Goal: Obtain resource: Obtain resource

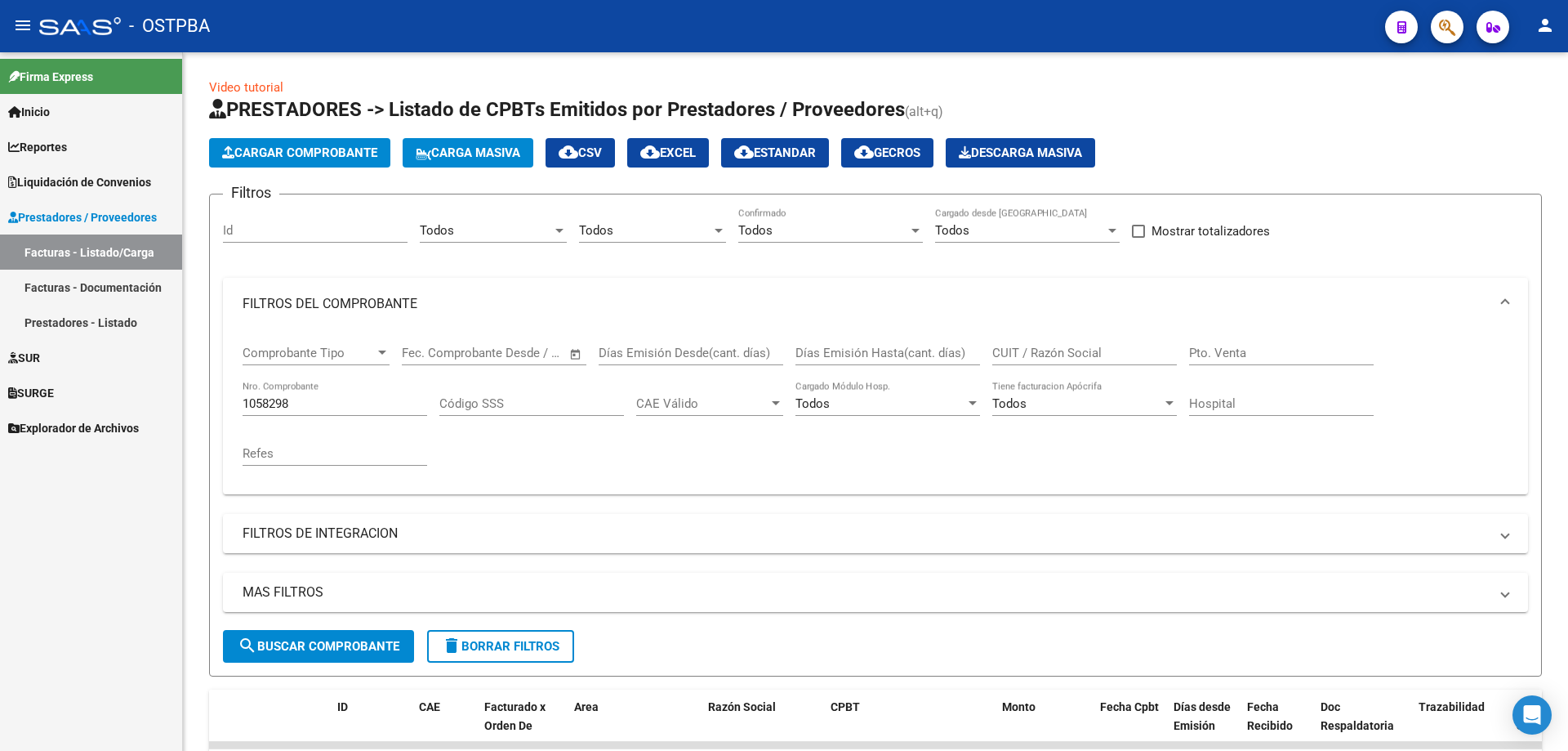
scroll to position [151, 0]
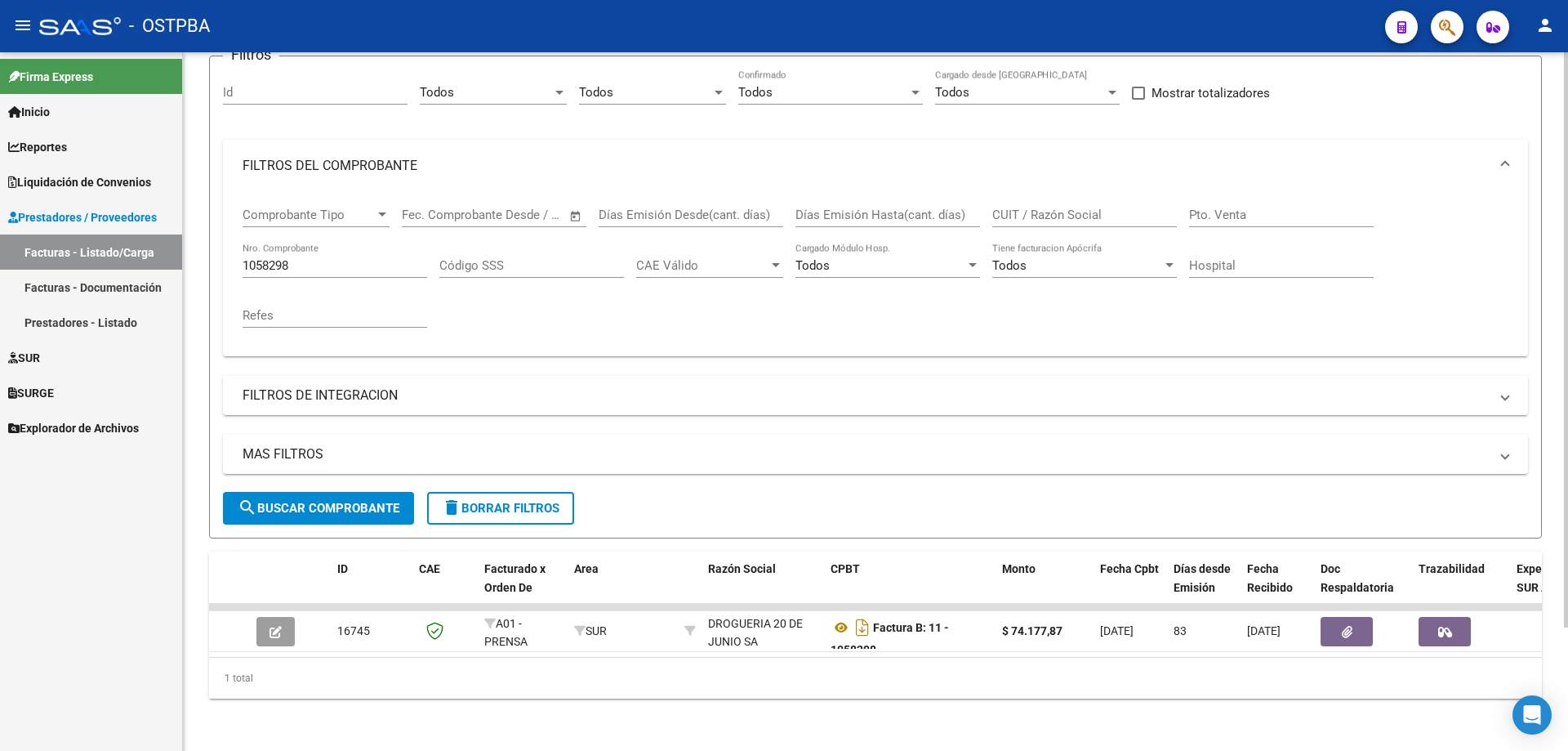
click at [312, 258] on input "1058298" at bounding box center [335, 265] width 184 height 15
type input "1"
type input "347"
click at [331, 500] on span "search Buscar Comprobante" at bounding box center [318, 507] width 161 height 15
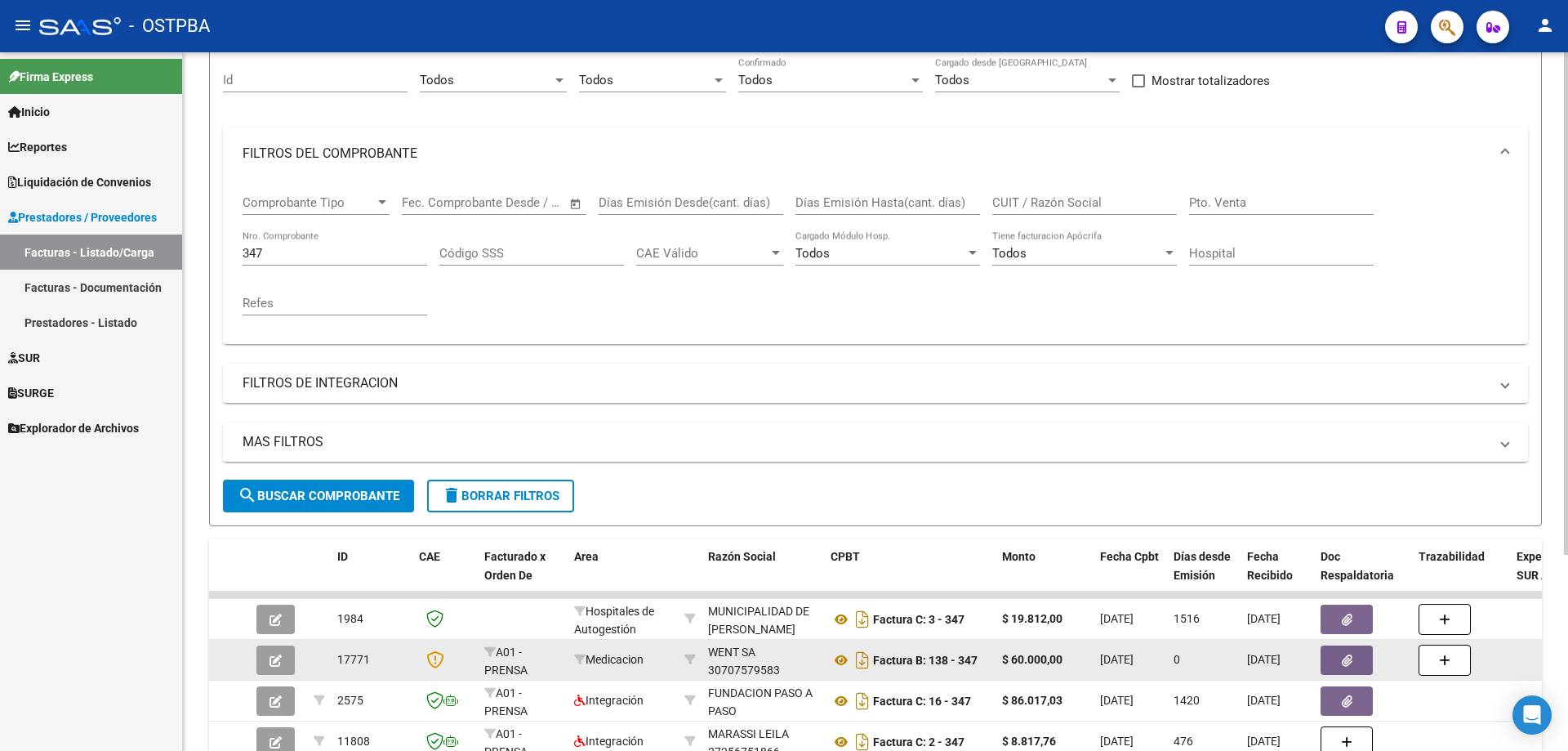
click at [274, 658] on icon "button" at bounding box center [275, 660] width 12 height 12
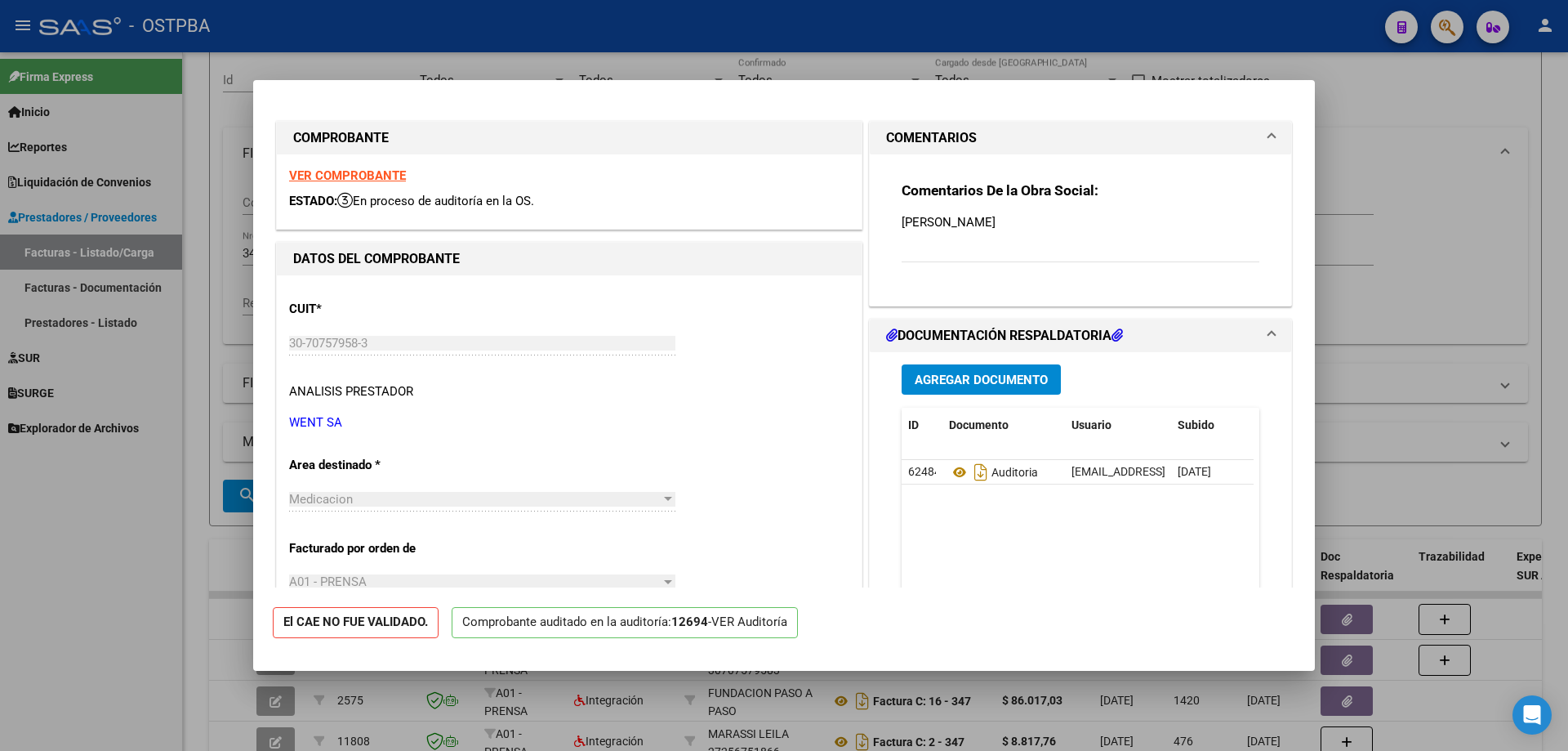
click at [320, 174] on strong "VER COMPROBANTE" at bounding box center [348, 175] width 117 height 15
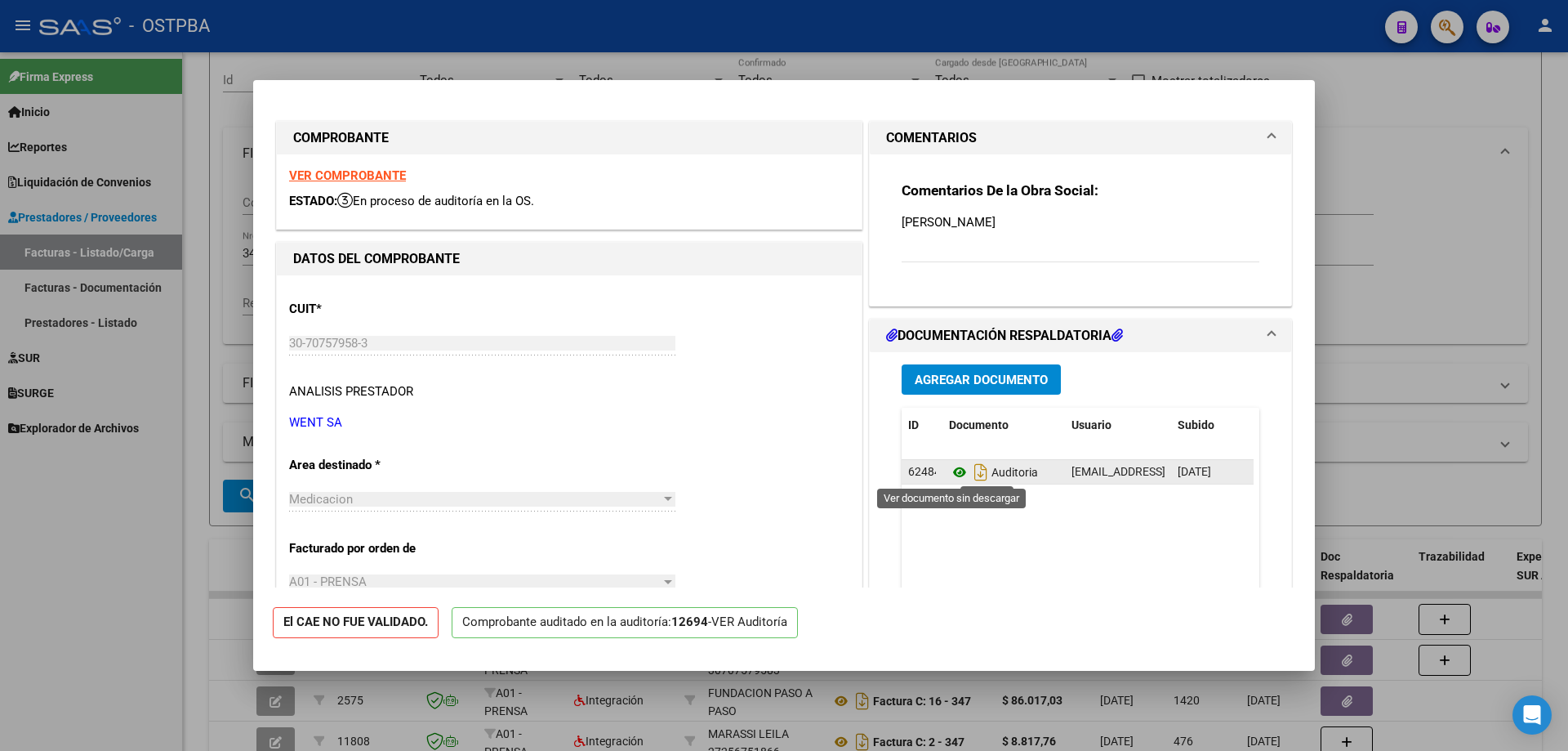
click at [952, 470] on icon at bounding box center [959, 473] width 21 height 20
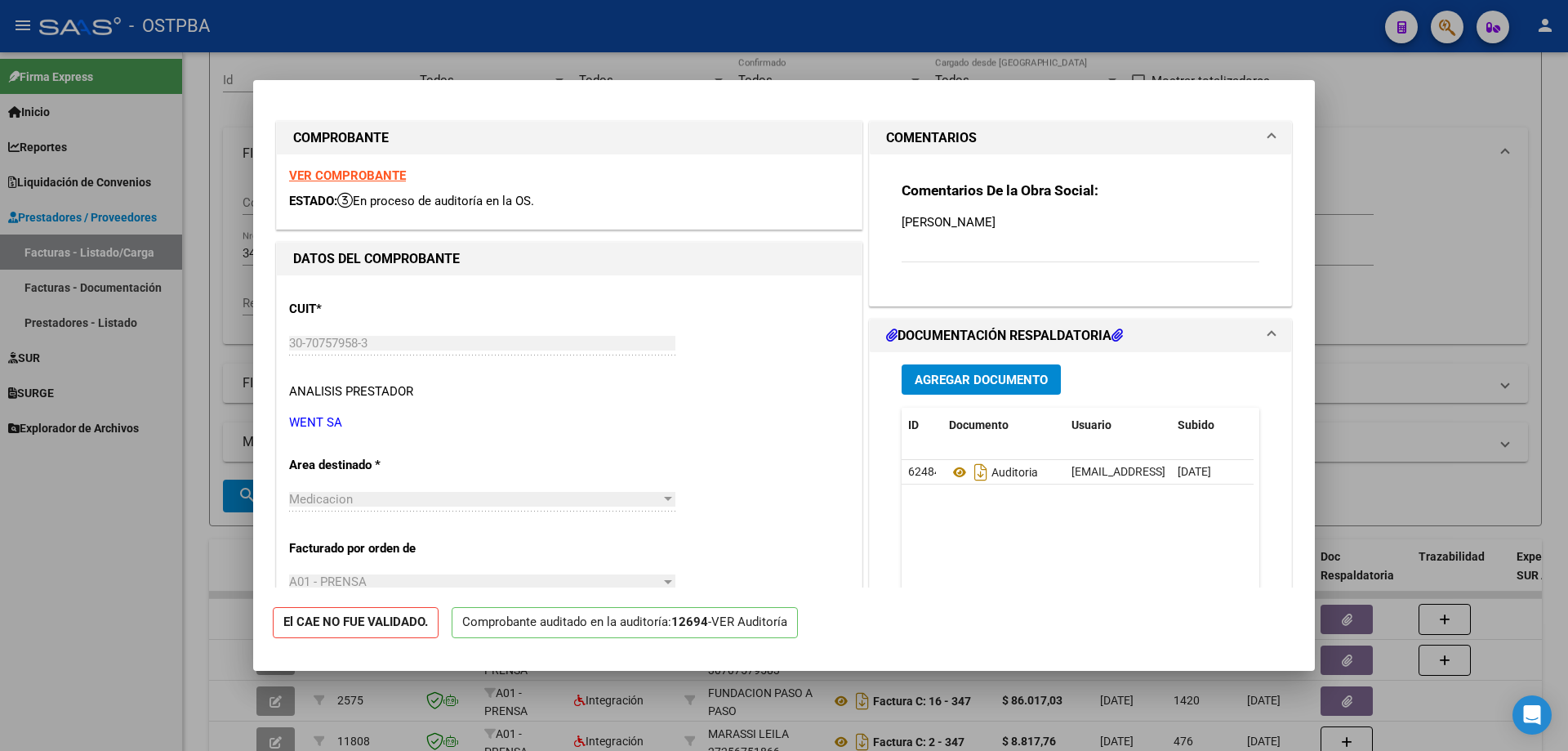
click at [815, 722] on div at bounding box center [784, 376] width 1568 height 751
type input "$ 0,00"
